Goal: Go to known website

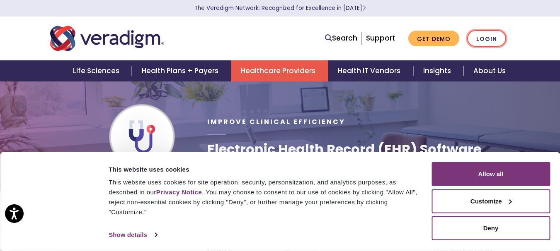
click at [485, 38] on link "Login" at bounding box center [486, 38] width 39 height 17
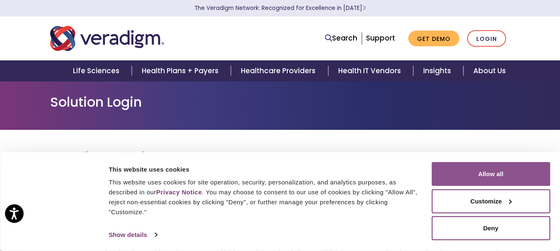
click at [470, 179] on button "Allow all" at bounding box center [490, 174] width 118 height 24
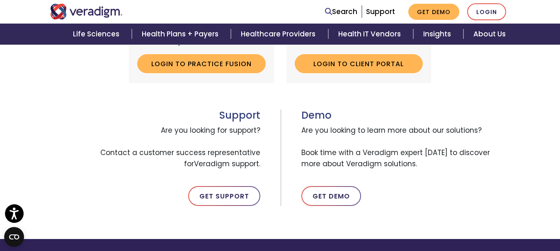
scroll to position [380, 0]
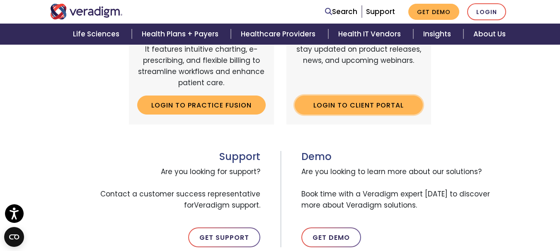
click at [365, 108] on link "Login to Client Portal" at bounding box center [359, 105] width 128 height 19
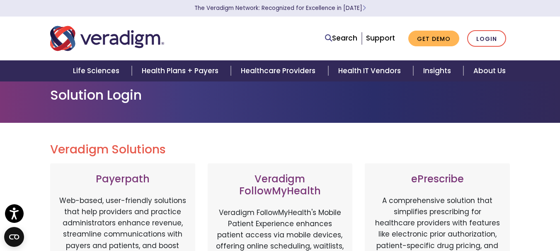
scroll to position [0, 0]
